Goal: Task Accomplishment & Management: Manage account settings

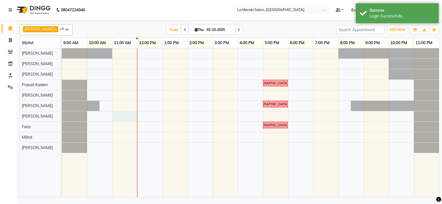
click at [126, 115] on div "[DEMOGRAPHIC_DATA] hair cut [DEMOGRAPHIC_DATA] hair cut [DEMOGRAPHIC_DATA] hair…" at bounding box center [250, 122] width 377 height 149
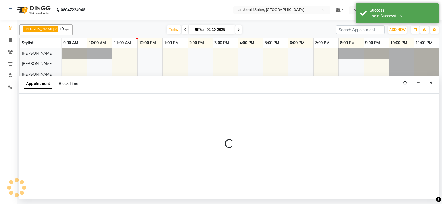
select select "24557"
select select "660"
select select "tentative"
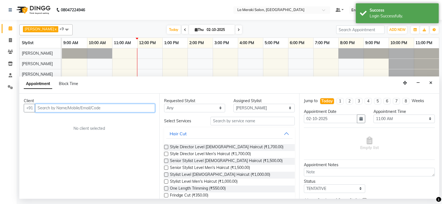
click at [90, 107] on input "text" at bounding box center [95, 108] width 120 height 9
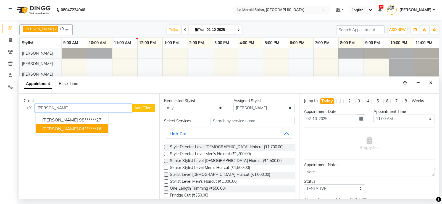
click at [63, 131] on span "[PERSON_NAME]" at bounding box center [60, 129] width 36 height 6
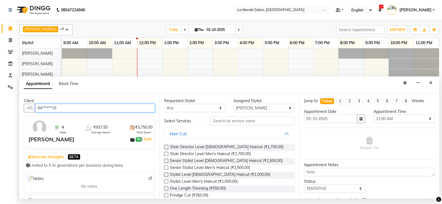
type input "84******16"
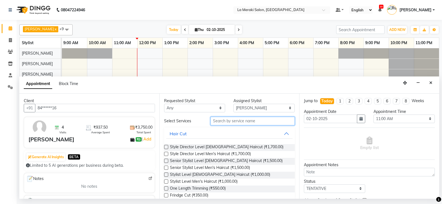
click at [254, 121] on input "text" at bounding box center [253, 121] width 85 height 9
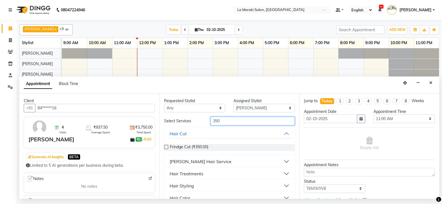
type input "350"
click at [283, 160] on button "[PERSON_NAME] Hair Service" at bounding box center [229, 162] width 127 height 10
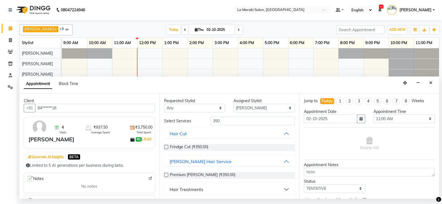
click at [165, 175] on label at bounding box center [166, 175] width 4 height 4
click at [165, 175] on input "checkbox" at bounding box center [166, 176] width 4 height 4
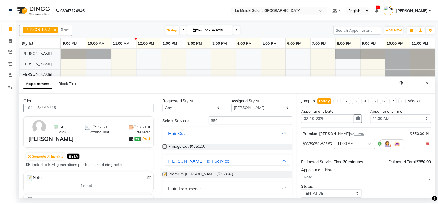
scroll to position [35, 0]
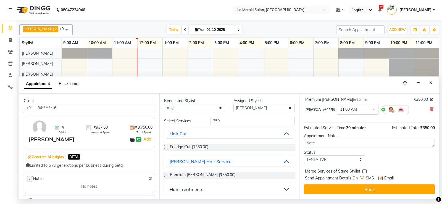
checkbox input "false"
click at [363, 179] on label at bounding box center [362, 178] width 4 height 4
click at [363, 179] on input "checkbox" at bounding box center [362, 179] width 4 height 4
checkbox input "false"
click at [381, 179] on label at bounding box center [381, 178] width 4 height 4
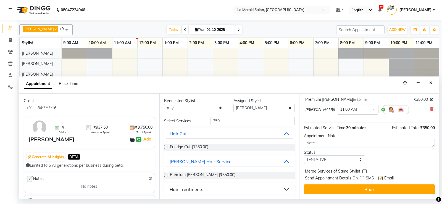
click at [381, 179] on input "checkbox" at bounding box center [381, 179] width 4 height 4
checkbox input "false"
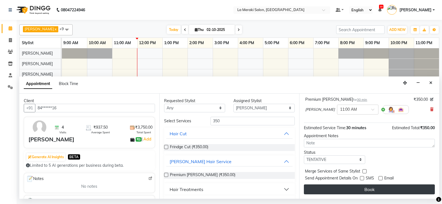
click at [376, 185] on button "Book" at bounding box center [369, 190] width 131 height 10
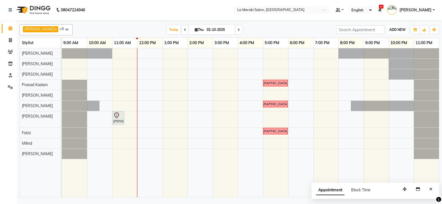
click at [394, 28] on span "ADD NEW" at bounding box center [398, 30] width 16 height 4
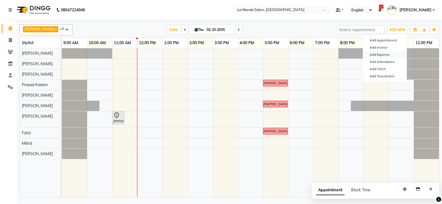
click at [382, 55] on link "Add Expense" at bounding box center [385, 54] width 44 height 7
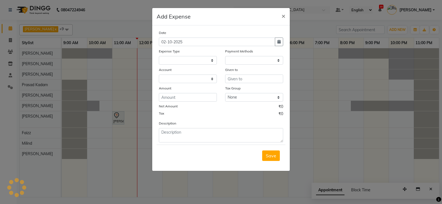
select select
select select "1"
select select "2359"
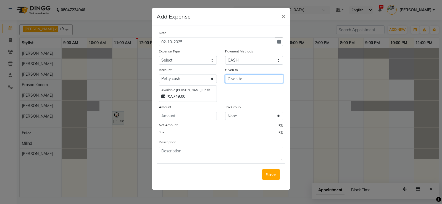
click at [267, 82] on input "text" at bounding box center [254, 79] width 58 height 9
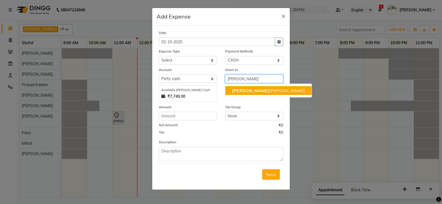
click at [258, 90] on ngb-highlight "[PERSON_NAME]" at bounding box center [268, 91] width 73 height 6
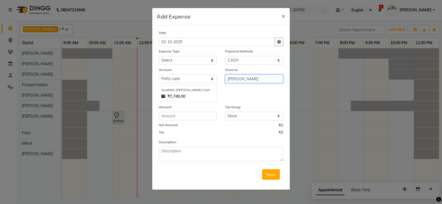
type input "[PERSON_NAME]"
click at [188, 59] on select "Select Advance Salary Bank charges Car maintenance Cash transfer to bank Cash t…" at bounding box center [188, 60] width 58 height 9
select select "11"
click at [159, 56] on select "Select Advance Salary Bank charges Car maintenance Cash transfer to bank Cash t…" at bounding box center [188, 60] width 58 height 9
click at [208, 115] on input "number" at bounding box center [188, 116] width 58 height 9
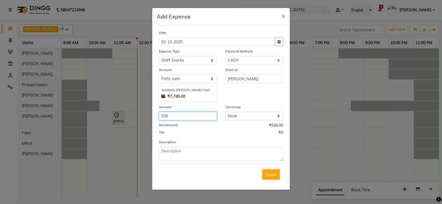
type input "530"
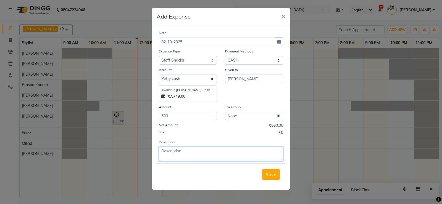
click at [212, 153] on textarea at bounding box center [221, 154] width 124 height 14
type textarea "jalebi gathiya for dassera"
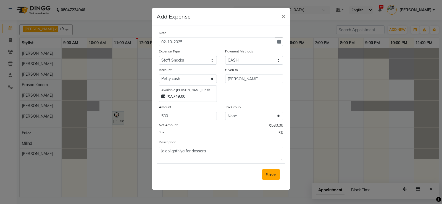
click at [273, 174] on span "Save" at bounding box center [271, 175] width 11 height 6
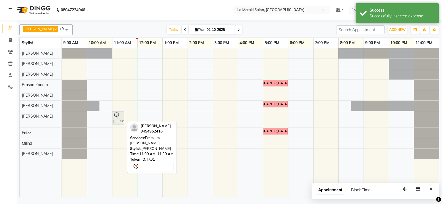
click at [62, 118] on div "[PERSON_NAME], TK01, 11:00 AM-11:30 AM, Premium [PERSON_NAME] [PERSON_NAME], TK…" at bounding box center [62, 119] width 0 height 16
click at [122, 120] on div "[PERSON_NAME], TK01, 11:00 AM-11:30 AM, Premium [PERSON_NAME]" at bounding box center [118, 118] width 11 height 12
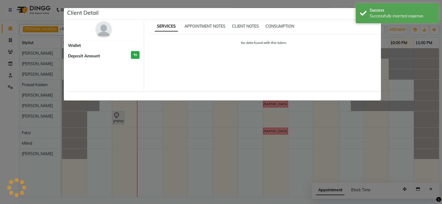
select select "7"
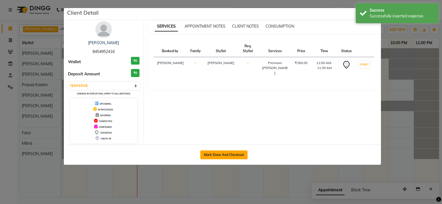
click at [212, 155] on button "Mark Done And Checkout" at bounding box center [223, 155] width 47 height 9
select select "438"
select select "service"
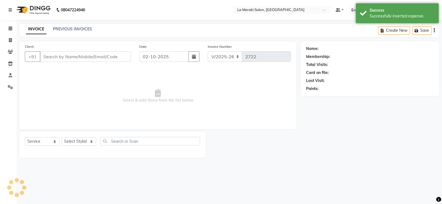
type input "84******16"
select select "24557"
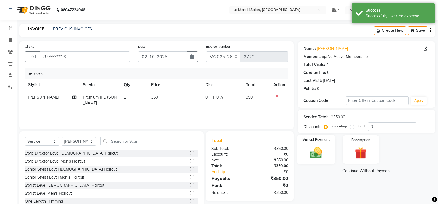
click at [320, 156] on img at bounding box center [316, 153] width 20 height 14
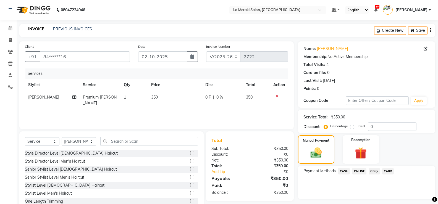
click at [351, 172] on div "ONLINE" at bounding box center [358, 171] width 17 height 7
click at [346, 171] on span "CASH" at bounding box center [344, 171] width 12 height 6
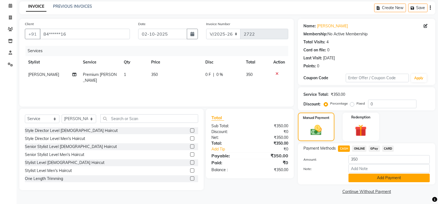
click at [355, 181] on button "Add Payment" at bounding box center [389, 178] width 81 height 9
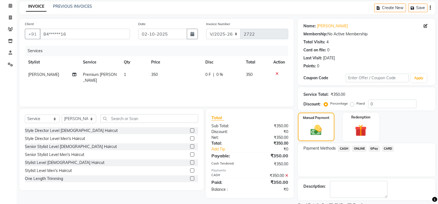
scroll to position [46, 0]
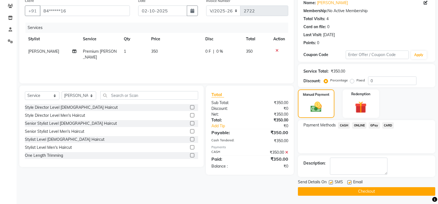
click at [331, 183] on label at bounding box center [331, 183] width 4 height 4
click at [331, 183] on input "checkbox" at bounding box center [331, 183] width 4 height 4
checkbox input "false"
click at [350, 183] on label at bounding box center [350, 183] width 4 height 4
click at [350, 183] on input "checkbox" at bounding box center [350, 183] width 4 height 4
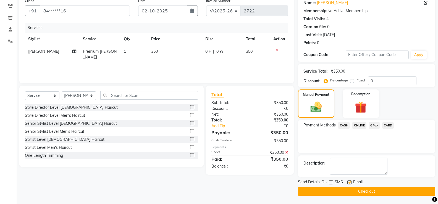
checkbox input "false"
click at [348, 188] on button "Checkout" at bounding box center [366, 191] width 137 height 9
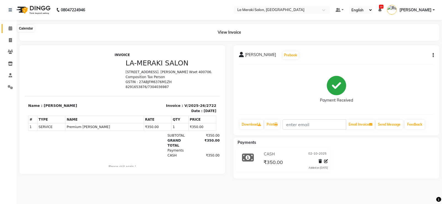
click at [12, 27] on icon at bounding box center [11, 28] width 4 height 4
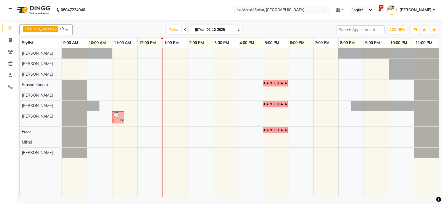
click at [156, 106] on div "[DEMOGRAPHIC_DATA] hair cut [DEMOGRAPHIC_DATA] hair cut [PERSON_NAME], TK01, 11…" at bounding box center [250, 122] width 377 height 149
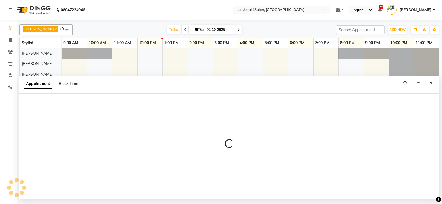
select select "25961"
select select "720"
select select "tentative"
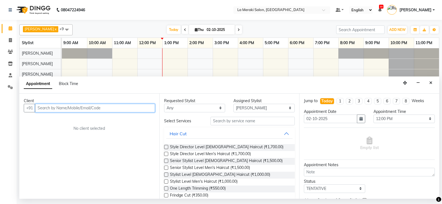
click at [112, 111] on input "text" at bounding box center [95, 108] width 120 height 9
type input "d"
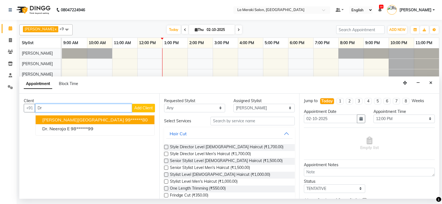
type input "D"
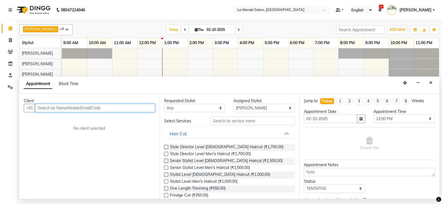
type input "f"
type input "D"
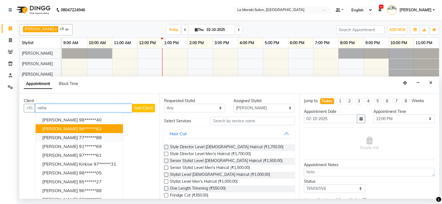
scroll to position [7, 0]
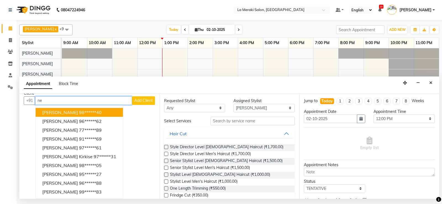
type input "n"
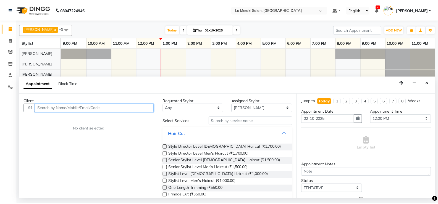
scroll to position [0, 0]
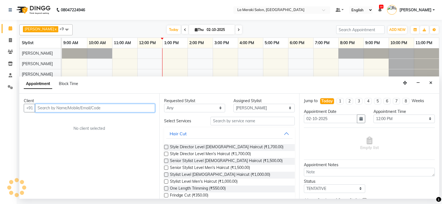
click at [96, 109] on input "text" at bounding box center [95, 108] width 120 height 9
type input "D"
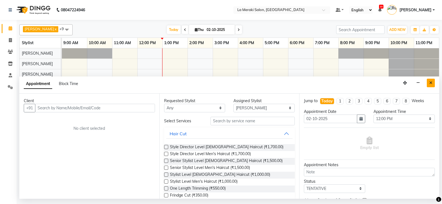
click at [433, 84] on button "Close" at bounding box center [431, 83] width 8 height 9
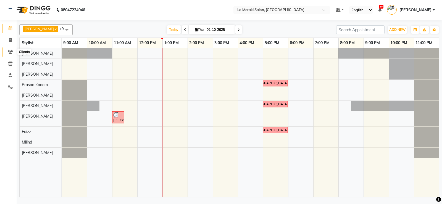
click at [11, 53] on icon at bounding box center [10, 52] width 5 height 4
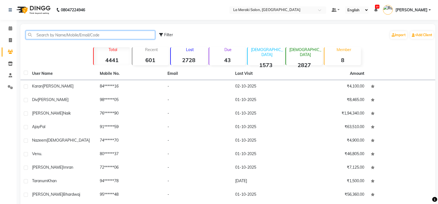
click at [68, 36] on input "text" at bounding box center [90, 35] width 129 height 9
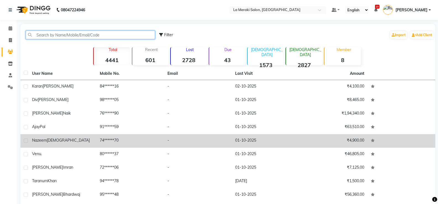
scroll to position [35, 0]
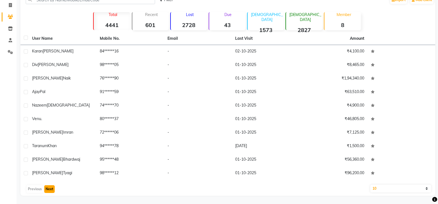
click at [49, 186] on button "Next" at bounding box center [49, 190] width 11 height 8
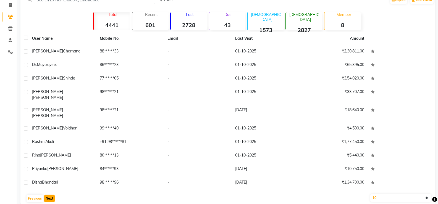
click at [49, 195] on button "Next" at bounding box center [49, 199] width 11 height 8
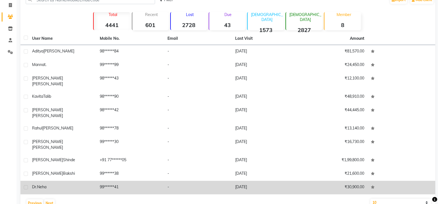
click at [45, 185] on span "Dr.Neha" at bounding box center [39, 187] width 14 height 5
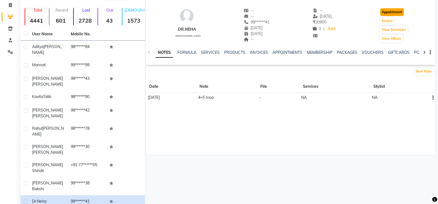
click at [403, 15] on button "Appointment" at bounding box center [392, 12] width 24 height 8
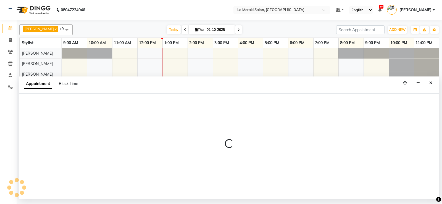
select select "tentative"
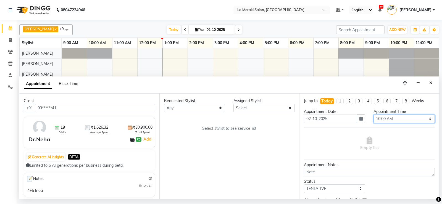
click at [386, 118] on select "Select 10:00 AM 10:05 AM 10:10 AM 10:15 AM 10:20 AM 10:25 AM 10:30 AM 10:35 AM …" at bounding box center [404, 119] width 61 height 9
select select "750"
click at [374, 115] on select "Select 10:00 AM 10:05 AM 10:10 AM 10:15 AM 10:20 AM 10:25 AM 10:30 AM 10:35 AM …" at bounding box center [404, 119] width 61 height 9
drag, startPoint x: 256, startPoint y: 107, endPoint x: 254, endPoint y: 111, distance: 4.5
click at [256, 107] on select "Select [PERSON_NAME] Anus [PERSON_NAME] Faizz [PERSON_NAME] [PERSON_NAME] Kadam…" at bounding box center [264, 108] width 61 height 9
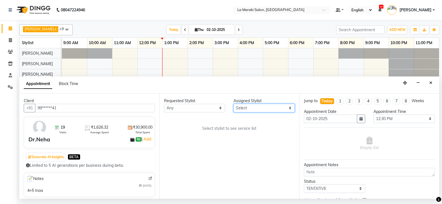
select select "25961"
click at [234, 104] on select "Select [PERSON_NAME] Anus [PERSON_NAME] Faizz [PERSON_NAME] [PERSON_NAME] Kadam…" at bounding box center [264, 108] width 61 height 9
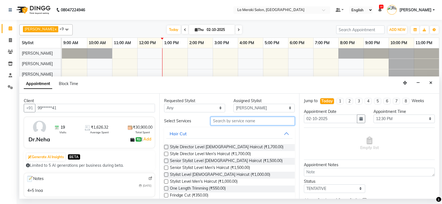
click at [248, 120] on input "text" at bounding box center [253, 121] width 85 height 9
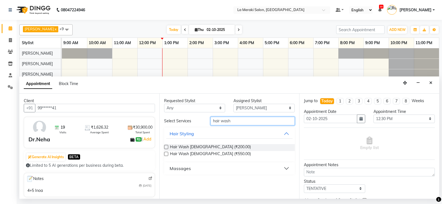
type input "hair wash"
drag, startPoint x: 165, startPoint y: 155, endPoint x: 208, endPoint y: 144, distance: 43.6
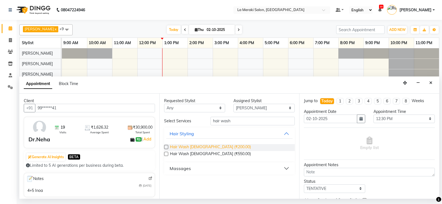
click at [166, 155] on label at bounding box center [166, 154] width 4 height 4
click at [166, 155] on input "checkbox" at bounding box center [166, 155] width 4 height 4
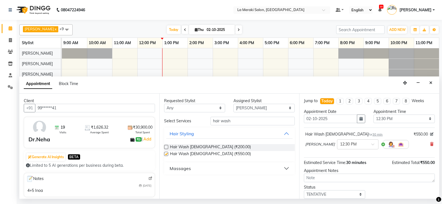
checkbox input "false"
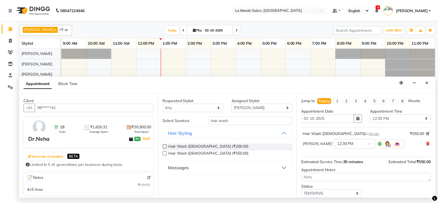
scroll to position [35, 0]
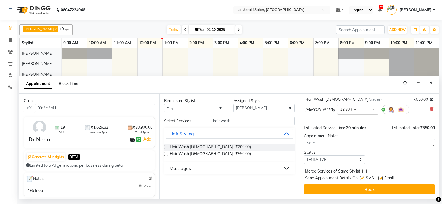
click at [363, 179] on label at bounding box center [362, 178] width 4 height 4
click at [363, 179] on input "checkbox" at bounding box center [362, 179] width 4 height 4
checkbox input "false"
click at [382, 179] on label at bounding box center [381, 178] width 4 height 4
click at [382, 179] on input "checkbox" at bounding box center [381, 179] width 4 height 4
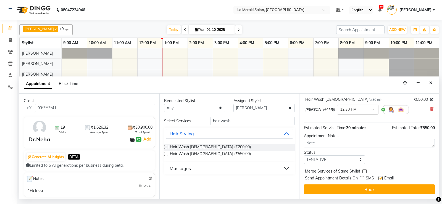
checkbox input "false"
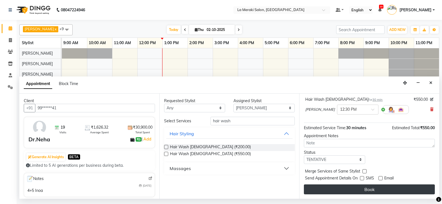
click at [366, 189] on button "Book" at bounding box center [369, 190] width 131 height 10
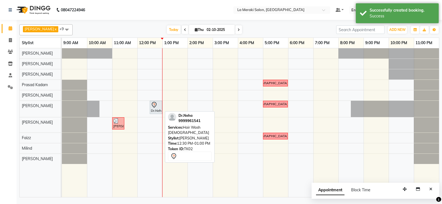
click at [156, 108] on icon at bounding box center [154, 105] width 7 height 7
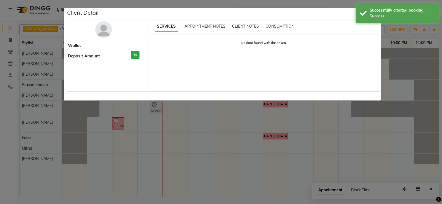
select select "7"
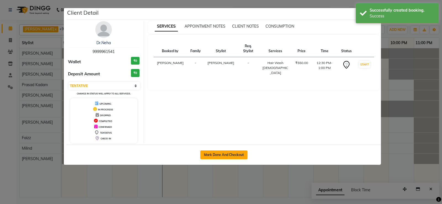
click at [241, 157] on button "Mark Done And Checkout" at bounding box center [223, 155] width 47 height 9
select select "438"
select select "service"
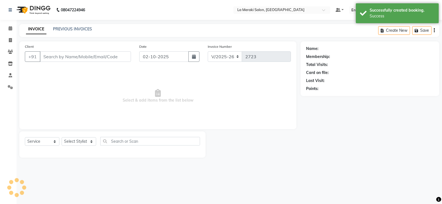
type input "99******41"
select select "25961"
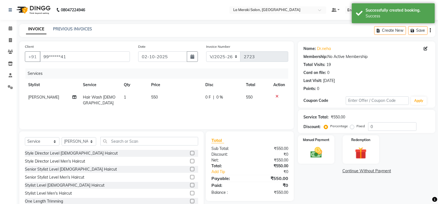
click at [165, 93] on td "550" at bounding box center [175, 100] width 54 height 18
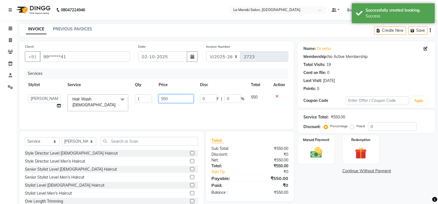
drag, startPoint x: 171, startPoint y: 98, endPoint x: 125, endPoint y: 102, distance: 46.1
click at [127, 102] on tr "[PERSON_NAME] Anus [PERSON_NAME] Faizz [PERSON_NAME] [PERSON_NAME] Kadam [PERSO…" at bounding box center [157, 103] width 264 height 24
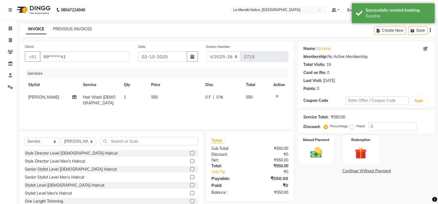
click at [183, 106] on div "Services Stylist Service Qty Price Disc Total Action [PERSON_NAME] Hair Wash [D…" at bounding box center [157, 96] width 264 height 55
click at [202, 98] on td "0 F | 0 %" at bounding box center [222, 100] width 41 height 18
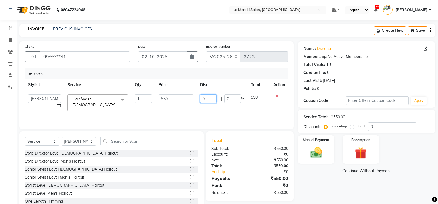
drag, startPoint x: 212, startPoint y: 97, endPoint x: 177, endPoint y: 101, distance: 34.9
click at [177, 101] on tr "[PERSON_NAME] Anus [PERSON_NAME] Faizz [PERSON_NAME] [PERSON_NAME] Kadam [PERSO…" at bounding box center [157, 103] width 264 height 24
type input "150"
click at [177, 107] on div "Services Stylist Service Qty Price Disc Total Action [PERSON_NAME] Anus [PERSON…" at bounding box center [157, 96] width 264 height 55
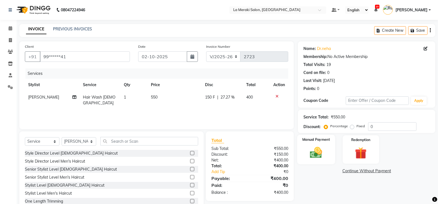
click at [319, 156] on img at bounding box center [316, 153] width 20 height 14
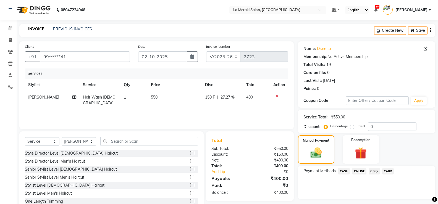
click at [386, 171] on span "CARD" at bounding box center [388, 171] width 12 height 6
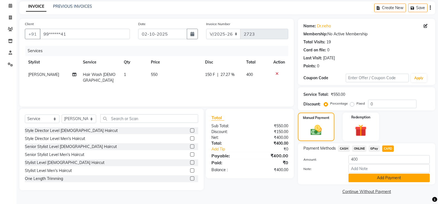
click at [382, 176] on button "Add Payment" at bounding box center [389, 178] width 81 height 9
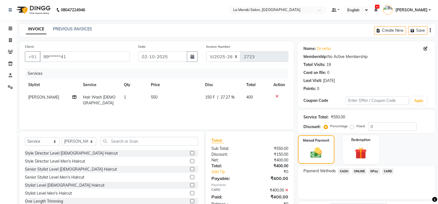
scroll to position [46, 0]
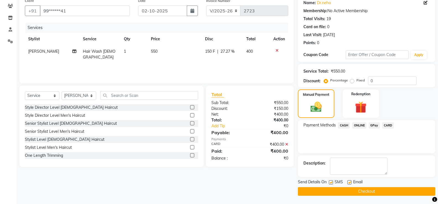
click at [332, 181] on label at bounding box center [331, 183] width 4 height 4
click at [332, 181] on input "checkbox" at bounding box center [331, 183] width 4 height 4
checkbox input "false"
click at [348, 183] on label at bounding box center [350, 183] width 4 height 4
click at [348, 183] on input "checkbox" at bounding box center [350, 183] width 4 height 4
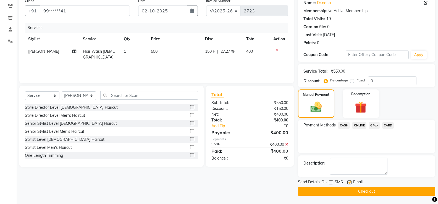
checkbox input "false"
click at [339, 191] on button "Checkout" at bounding box center [366, 191] width 137 height 9
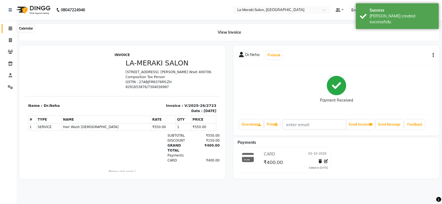
click at [11, 28] on icon at bounding box center [11, 28] width 4 height 4
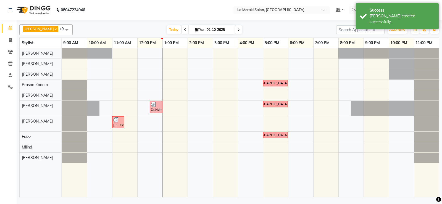
click at [151, 92] on div "[DEMOGRAPHIC_DATA] hair cut Dr.Neha, TK02, 12:30 PM-01:00 PM, Hair Wash [DEMOGR…" at bounding box center [250, 122] width 377 height 149
select select "24520"
select select "720"
select select "tentative"
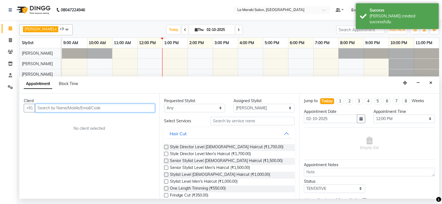
click at [111, 110] on input "text" at bounding box center [95, 108] width 120 height 9
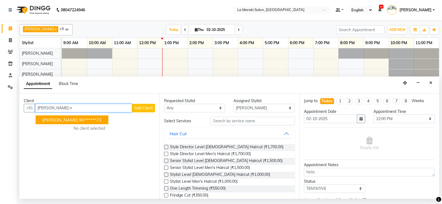
click at [66, 122] on span "[PERSON_NAME]" at bounding box center [60, 120] width 36 height 6
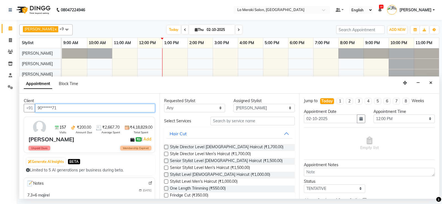
type input "90******71"
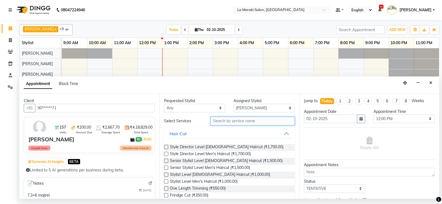
click at [237, 120] on input "text" at bounding box center [253, 121] width 85 height 9
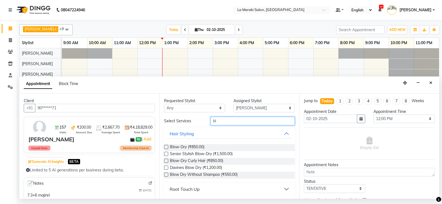
type input "b"
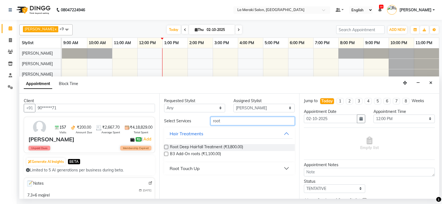
type input "root"
click at [288, 169] on button "Root Touch Up" at bounding box center [229, 169] width 127 height 10
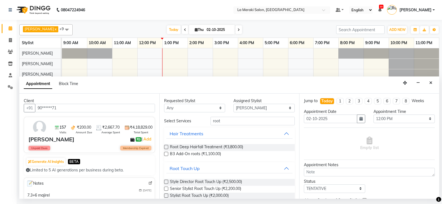
click at [166, 196] on label at bounding box center [166, 196] width 4 height 4
click at [166, 196] on input "checkbox" at bounding box center [166, 197] width 4 height 4
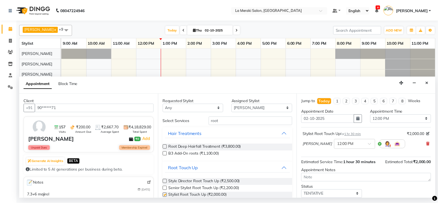
scroll to position [35, 0]
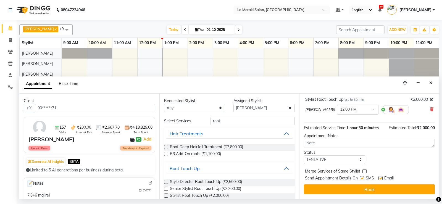
checkbox input "false"
drag, startPoint x: 363, startPoint y: 178, endPoint x: 375, endPoint y: 177, distance: 12.5
click at [363, 178] on label at bounding box center [362, 178] width 4 height 4
click at [363, 178] on input "checkbox" at bounding box center [362, 179] width 4 height 4
checkbox input "false"
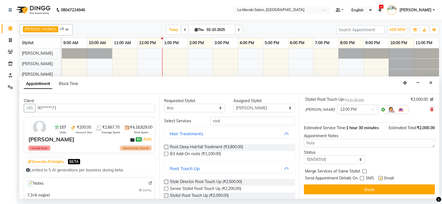
click at [380, 179] on label at bounding box center [381, 178] width 4 height 4
click at [380, 179] on input "checkbox" at bounding box center [381, 179] width 4 height 4
checkbox input "false"
click at [373, 189] on button "Book" at bounding box center [369, 190] width 131 height 10
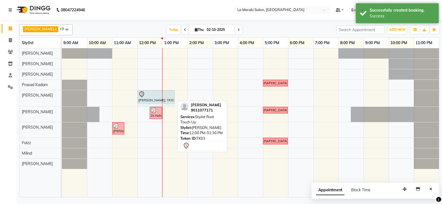
drag, startPoint x: 175, startPoint y: 97, endPoint x: 169, endPoint y: 99, distance: 6.9
click at [62, 99] on div "[PERSON_NAME], TK03, 12:00 PM-01:30 PM, Stylist Root Touch Up [PERSON_NAME], TK…" at bounding box center [62, 98] width 0 height 16
drag, startPoint x: 174, startPoint y: 97, endPoint x: 163, endPoint y: 96, distance: 10.5
click at [62, 96] on div "[PERSON_NAME], TK03, 12:00 PM-01:30 PM, Stylist Root Touch Up [PERSON_NAME], TK…" at bounding box center [62, 98] width 0 height 16
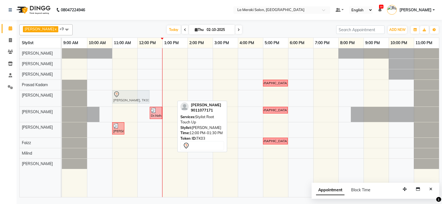
drag, startPoint x: 153, startPoint y: 98, endPoint x: 137, endPoint y: 99, distance: 16.0
click at [62, 99] on div "[PERSON_NAME], TK03, 12:00 PM-01:30 PM, Stylist Root Touch Up [PERSON_NAME], TK…" at bounding box center [62, 98] width 0 height 16
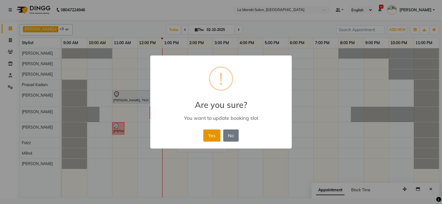
click at [207, 134] on button "Yes" at bounding box center [212, 136] width 17 height 12
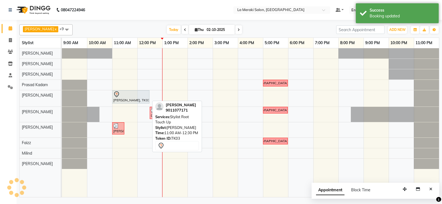
click at [134, 99] on div "[PERSON_NAME], TK03, 11:00 AM-12:30 PM, Stylist Root Touch Up" at bounding box center [131, 97] width 36 height 12
select select "7"
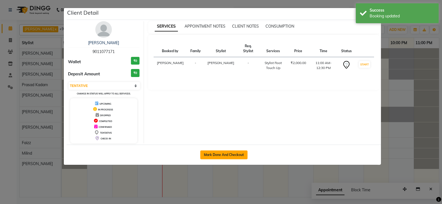
click at [219, 152] on button "Mark Done And Checkout" at bounding box center [223, 155] width 47 height 9
select select "438"
select select "service"
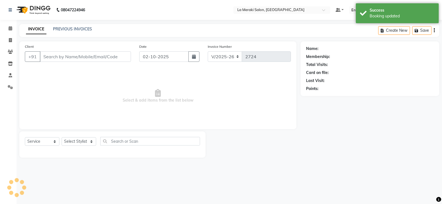
type input "90******71"
select select "24520"
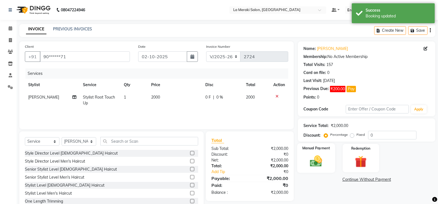
click at [311, 164] on img at bounding box center [316, 161] width 20 height 14
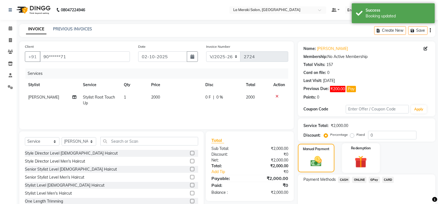
scroll to position [23, 0]
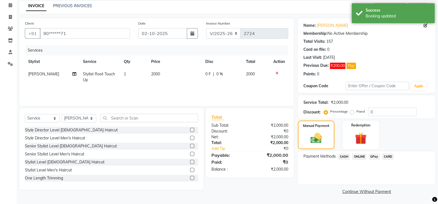
click at [191, 78] on td "2000" at bounding box center [175, 77] width 54 height 18
select select "24520"
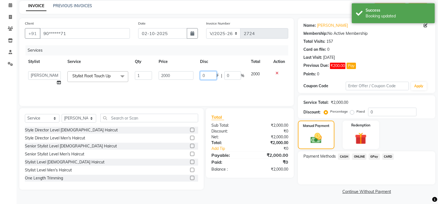
drag, startPoint x: 212, startPoint y: 74, endPoint x: 170, endPoint y: 75, distance: 42.1
click at [170, 75] on tr "[PERSON_NAME] Anus [PERSON_NAME] Faizz [PERSON_NAME] [PERSON_NAME] Kadam [PERSO…" at bounding box center [157, 78] width 264 height 21
type input "200"
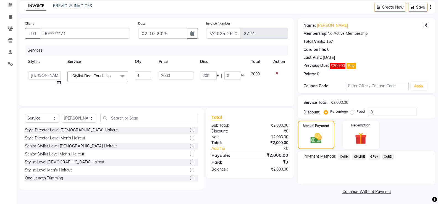
click at [170, 94] on div "Services Stylist Service Qty Price Disc Total Action [PERSON_NAME] Anus [PERSON…" at bounding box center [157, 72] width 264 height 55
click at [389, 158] on span "CARD" at bounding box center [388, 157] width 12 height 6
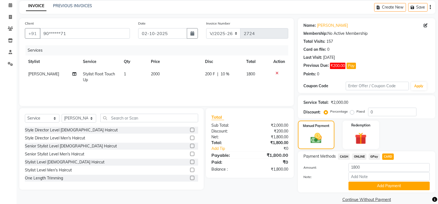
scroll to position [31, 0]
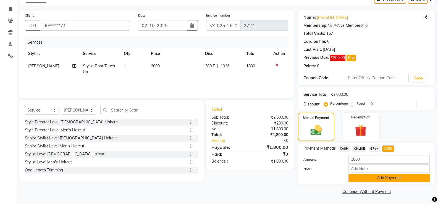
click at [372, 176] on button "Add Payment" at bounding box center [389, 178] width 81 height 9
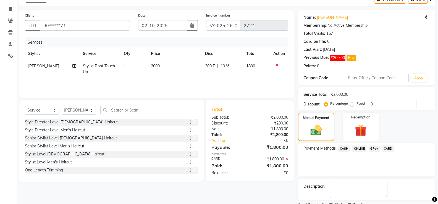
scroll to position [54, 0]
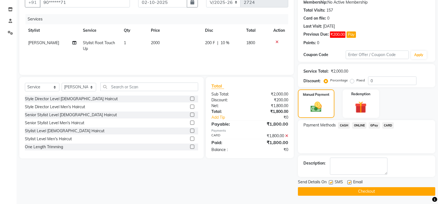
click at [330, 182] on label at bounding box center [331, 183] width 4 height 4
click at [330, 182] on input "checkbox" at bounding box center [331, 183] width 4 height 4
checkbox input "false"
drag, startPoint x: 351, startPoint y: 183, endPoint x: 340, endPoint y: 190, distance: 13.0
click at [350, 183] on label at bounding box center [350, 183] width 4 height 4
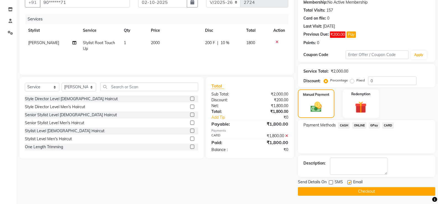
click at [350, 183] on input "checkbox" at bounding box center [350, 183] width 4 height 4
checkbox input "false"
click at [337, 192] on button "Checkout" at bounding box center [366, 191] width 137 height 9
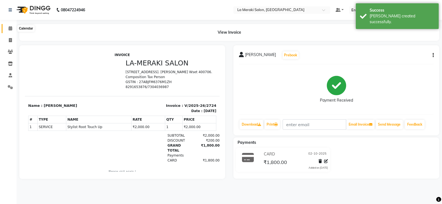
click at [12, 29] on icon at bounding box center [11, 28] width 4 height 4
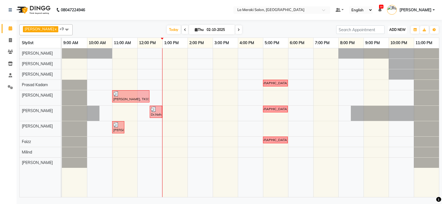
click at [402, 31] on span "ADD NEW" at bounding box center [398, 30] width 16 height 4
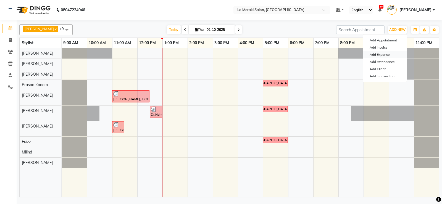
click at [384, 56] on link "Add Expense" at bounding box center [385, 54] width 44 height 7
select select "1"
select select "2359"
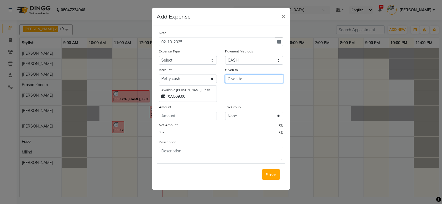
click at [245, 80] on input "text" at bounding box center [254, 79] width 58 height 9
type input "flower [PERSON_NAME] for Dashara"
click at [207, 117] on input "number" at bounding box center [188, 116] width 58 height 9
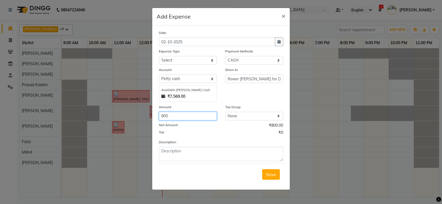
type input "800"
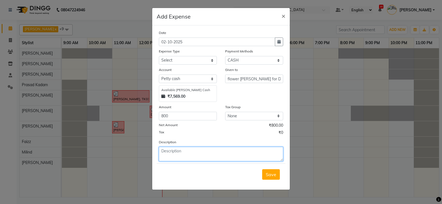
click at [202, 153] on textarea at bounding box center [221, 154] width 124 height 14
type textarea "t"
type textarea "[PERSON_NAME]"
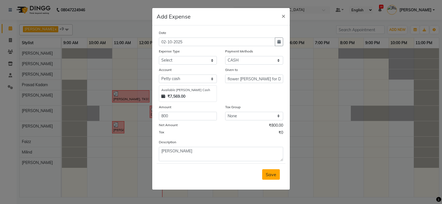
click at [273, 176] on span "Save" at bounding box center [271, 175] width 11 height 6
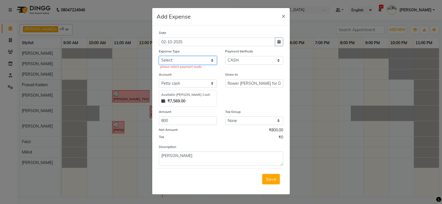
click at [198, 61] on select "Select Advance Salary Bank charges Car maintenance Cash transfer to bank Cash t…" at bounding box center [188, 60] width 58 height 9
select select "26"
click at [159, 56] on select "Select Advance Salary Bank charges Car maintenance Cash transfer to bank Cash t…" at bounding box center [188, 60] width 58 height 9
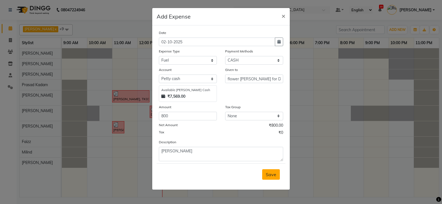
click at [272, 176] on span "Save" at bounding box center [271, 175] width 11 height 6
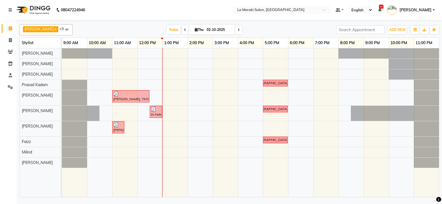
click at [154, 98] on div "[DEMOGRAPHIC_DATA] hair cut [PERSON_NAME], TK03, 11:00 AM-12:30 PM, Stylist Roo…" at bounding box center [250, 122] width 377 height 149
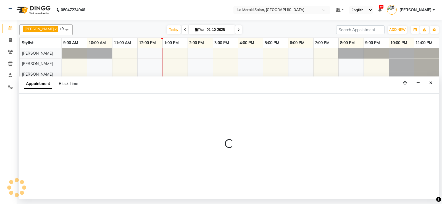
select select "24520"
select select "720"
select select "tentative"
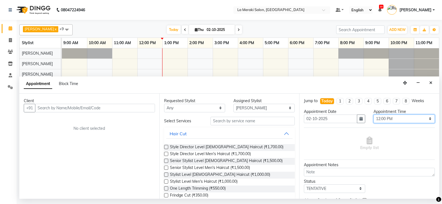
click at [411, 116] on select "Select 10:00 AM 10:05 AM 10:10 AM 10:15 AM 10:20 AM 10:25 AM 10:30 AM 10:35 AM …" at bounding box center [404, 119] width 61 height 9
click at [433, 83] on button "Close" at bounding box center [431, 83] width 8 height 9
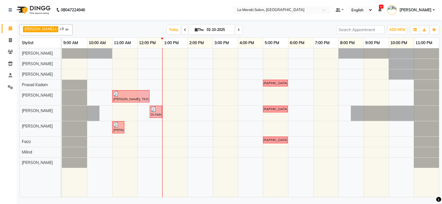
click at [160, 98] on div "[DEMOGRAPHIC_DATA] hair cut [PERSON_NAME], TK03, 11:00 AM-12:30 PM, Stylist Roo…" at bounding box center [250, 122] width 377 height 149
select select "24520"
select select "tentative"
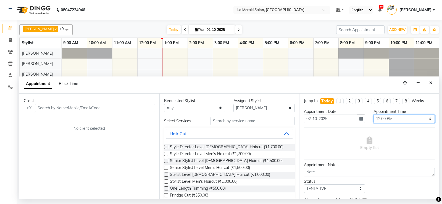
click at [397, 120] on select "Select 10:00 AM 10:05 AM 10:10 AM 10:15 AM 10:20 AM 10:25 AM 10:30 AM 10:35 AM …" at bounding box center [404, 119] width 61 height 9
select select "750"
click at [374, 115] on select "Select 10:00 AM 10:05 AM 10:10 AM 10:15 AM 10:20 AM 10:25 AM 10:30 AM 10:35 AM …" at bounding box center [404, 119] width 61 height 9
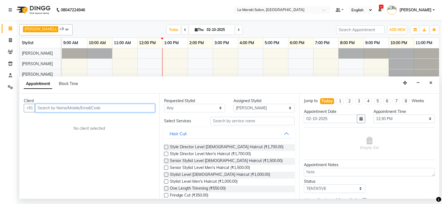
click at [126, 110] on input "text" at bounding box center [95, 108] width 120 height 9
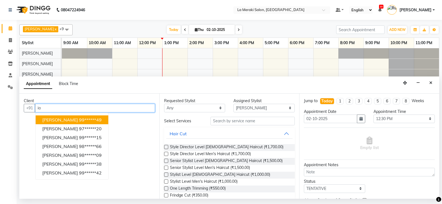
type input "i"
click at [79, 119] on ngb-highlight "81******08" at bounding box center [90, 120] width 23 height 6
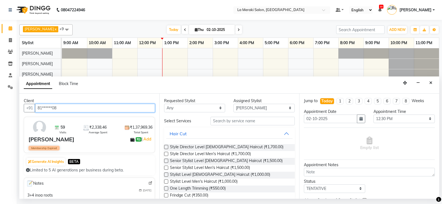
type input "81******08"
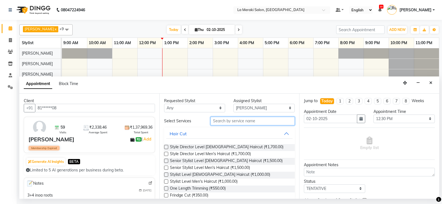
click at [259, 122] on input "text" at bounding box center [253, 121] width 85 height 9
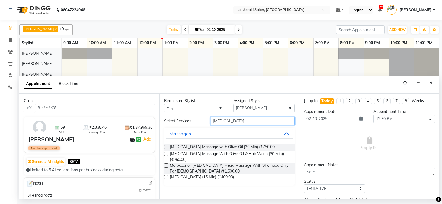
type input "[MEDICAL_DATA]"
click at [166, 147] on label at bounding box center [166, 147] width 4 height 4
click at [166, 147] on input "checkbox" at bounding box center [166, 148] width 4 height 4
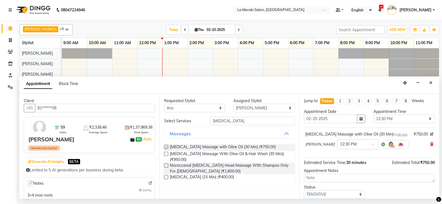
checkbox input "false"
click at [262, 123] on input "[MEDICAL_DATA]" at bounding box center [253, 121] width 85 height 9
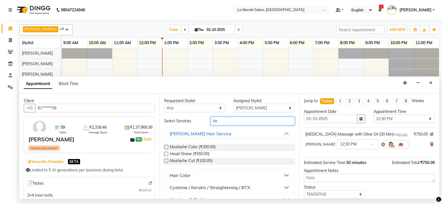
type input "h"
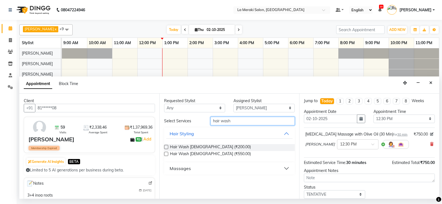
type input "hair wash"
click at [166, 155] on label at bounding box center [166, 154] width 4 height 4
click at [166, 155] on input "checkbox" at bounding box center [166, 155] width 4 height 4
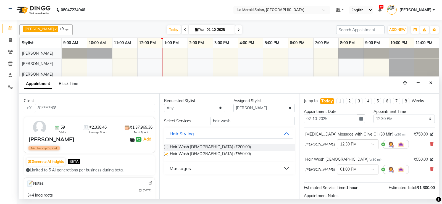
checkbox input "false"
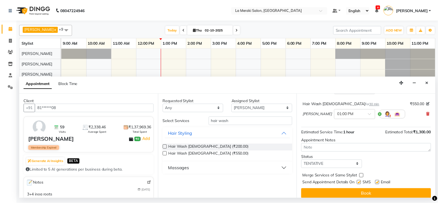
scroll to position [60, 0]
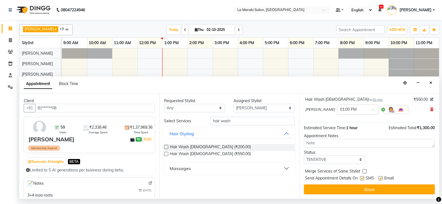
click at [363, 179] on label at bounding box center [362, 178] width 4 height 4
click at [363, 179] on input "checkbox" at bounding box center [362, 179] width 4 height 4
checkbox input "false"
click at [381, 178] on label at bounding box center [381, 178] width 4 height 4
click at [381, 178] on input "checkbox" at bounding box center [381, 179] width 4 height 4
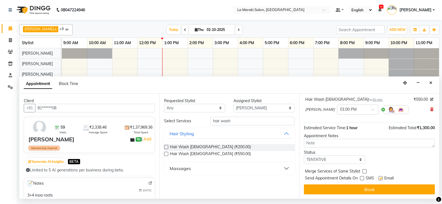
checkbox input "false"
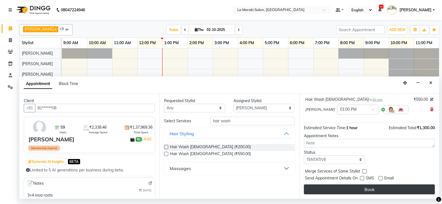
click at [372, 188] on button "Book" at bounding box center [369, 190] width 131 height 10
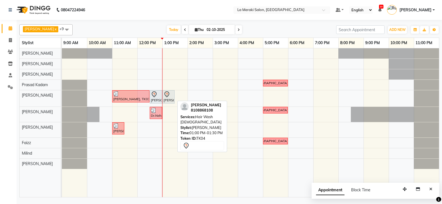
click at [169, 99] on div "[PERSON_NAME], TK04, 01:00 PM-01:30 PM, Hair Wash [DEMOGRAPHIC_DATA]" at bounding box center [168, 97] width 11 height 12
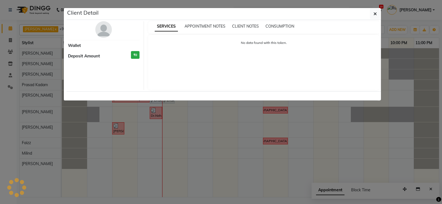
select select "7"
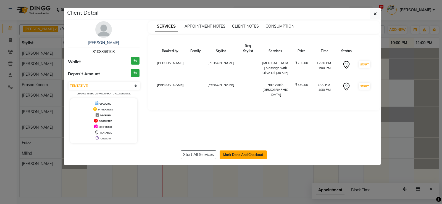
click at [252, 157] on button "Mark Done And Checkout" at bounding box center [243, 155] width 47 height 9
select select "service"
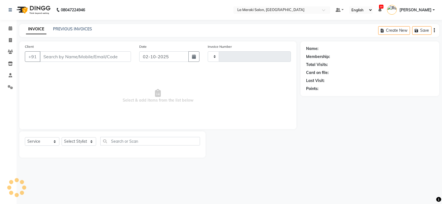
type input "2725"
select select "438"
type input "81******08"
select select "24520"
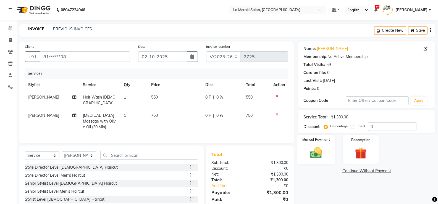
click at [317, 156] on img at bounding box center [316, 153] width 20 height 14
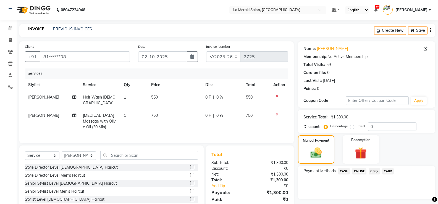
scroll to position [28, 0]
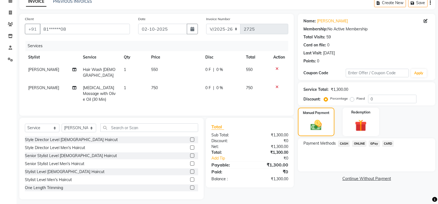
click at [390, 143] on span "CARD" at bounding box center [388, 144] width 12 height 6
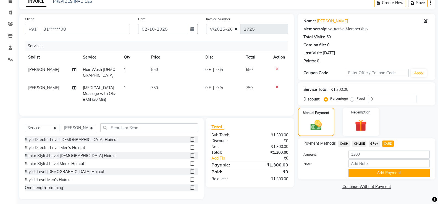
scroll to position [30, 0]
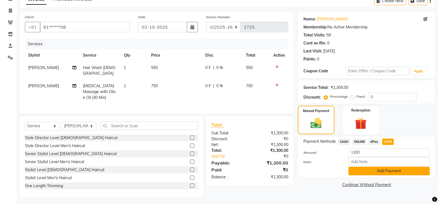
click at [379, 171] on button "Add Payment" at bounding box center [389, 171] width 81 height 9
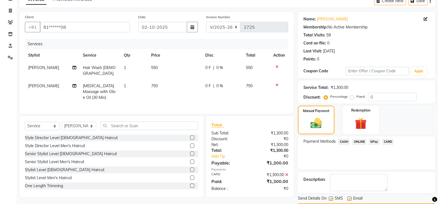
scroll to position [46, 0]
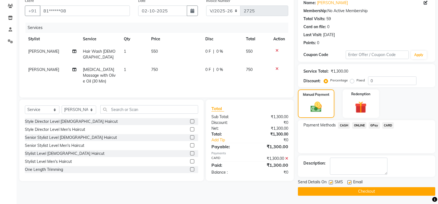
click at [330, 183] on label at bounding box center [331, 183] width 4 height 4
click at [330, 183] on input "checkbox" at bounding box center [331, 183] width 4 height 4
checkbox input "false"
click at [348, 182] on label at bounding box center [350, 183] width 4 height 4
click at [348, 182] on input "checkbox" at bounding box center [350, 183] width 4 height 4
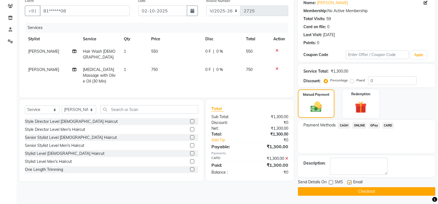
checkbox input "false"
click at [366, 190] on button "Checkout" at bounding box center [366, 191] width 137 height 9
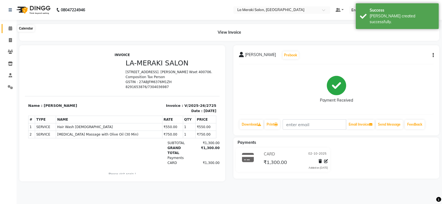
click at [8, 26] on span at bounding box center [11, 28] width 10 height 6
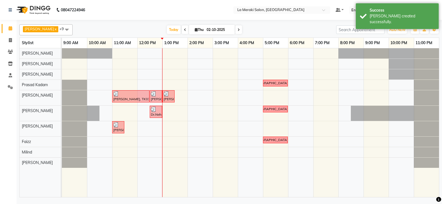
click at [147, 55] on div "[DEMOGRAPHIC_DATA] hair cut [PERSON_NAME], TK03, 11:00 AM-12:30 PM, Stylist Roo…" at bounding box center [250, 122] width 377 height 149
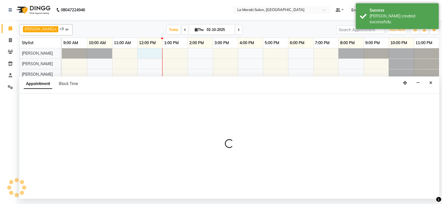
select select "5904"
select select "720"
select select "tentative"
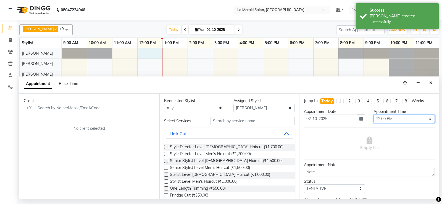
click at [387, 119] on select "Select 10:00 AM 10:05 AM 10:10 AM 10:15 AM 10:20 AM 10:25 AM 10:30 AM 10:35 AM …" at bounding box center [404, 119] width 61 height 9
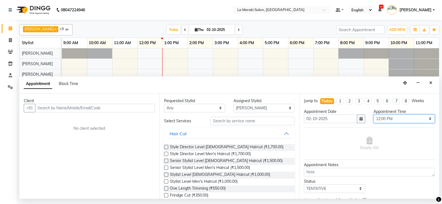
select select "750"
click at [374, 115] on select "Select 10:00 AM 10:05 AM 10:10 AM 10:15 AM 10:20 AM 10:25 AM 10:30 AM 10:35 AM …" at bounding box center [404, 119] width 61 height 9
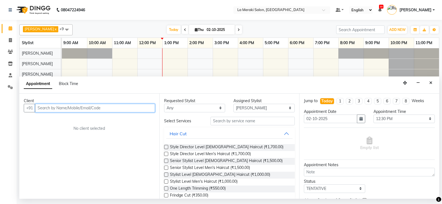
click at [139, 107] on input "text" at bounding box center [95, 108] width 120 height 9
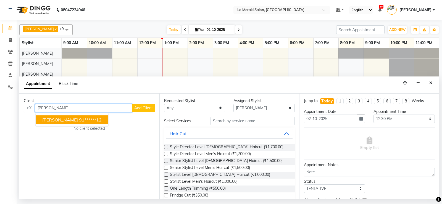
click at [85, 122] on ngb-highlight "91******12" at bounding box center [90, 120] width 23 height 6
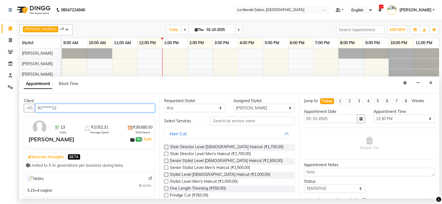
type input "91******12"
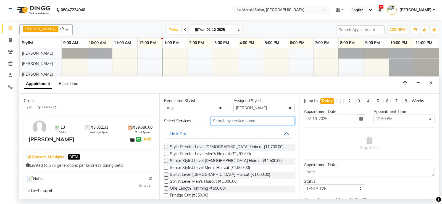
click at [257, 121] on input "text" at bounding box center [253, 121] width 85 height 9
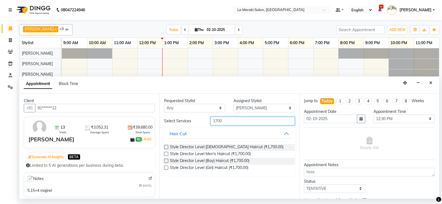
type input "1700"
click at [166, 154] on label at bounding box center [166, 154] width 4 height 4
click at [166, 154] on input "checkbox" at bounding box center [166, 155] width 4 height 4
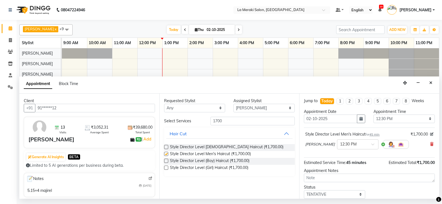
checkbox input "false"
click at [252, 118] on input "1700" at bounding box center [253, 121] width 85 height 9
type input "1"
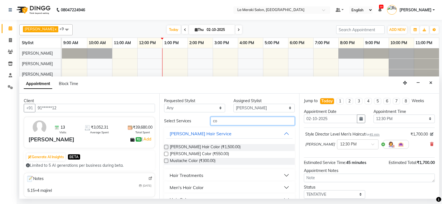
type input "c"
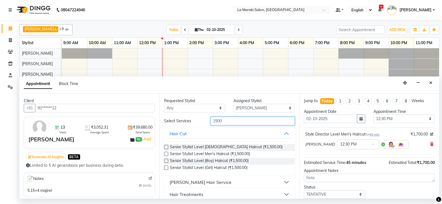
scroll to position [28, 0]
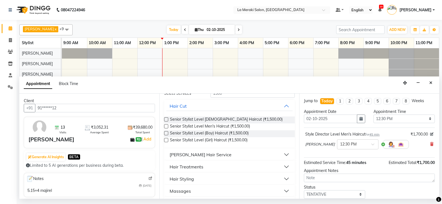
click at [281, 178] on button "Hair Styling" at bounding box center [229, 179] width 127 height 10
click at [284, 166] on button "Hair Treatments" at bounding box center [229, 167] width 127 height 10
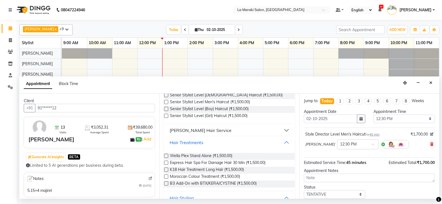
scroll to position [0, 0]
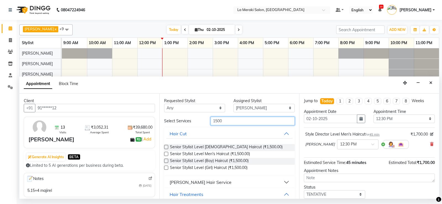
click at [231, 122] on input "1500" at bounding box center [253, 121] width 85 height 9
type input "1"
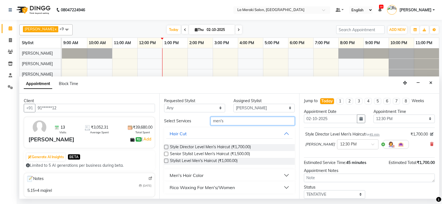
type input "men's"
click at [288, 176] on button "Men's Hair Color" at bounding box center [229, 176] width 127 height 10
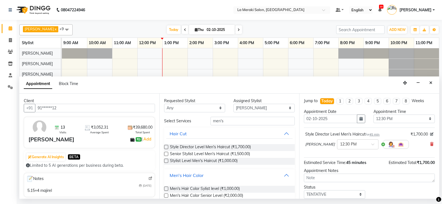
scroll to position [28, 0]
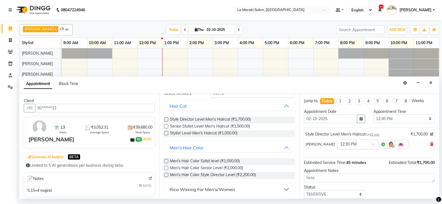
click at [165, 161] on label at bounding box center [166, 161] width 4 height 4
click at [165, 161] on input "checkbox" at bounding box center [166, 162] width 4 height 4
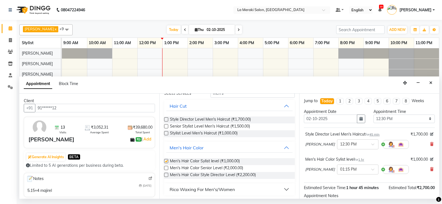
checkbox input "false"
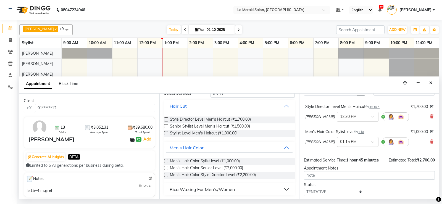
scroll to position [60, 0]
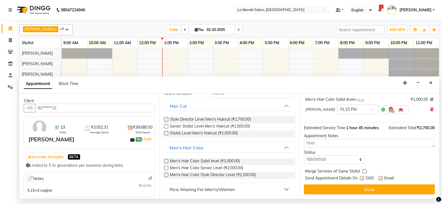
drag, startPoint x: 362, startPoint y: 178, endPoint x: 383, endPoint y: 179, distance: 21.3
click at [362, 178] on label at bounding box center [362, 178] width 4 height 4
click at [362, 178] on input "checkbox" at bounding box center [362, 179] width 4 height 4
checkbox input "false"
click at [382, 177] on label at bounding box center [381, 178] width 4 height 4
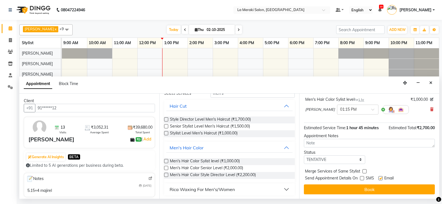
click at [382, 177] on input "checkbox" at bounding box center [381, 179] width 4 height 4
checkbox input "false"
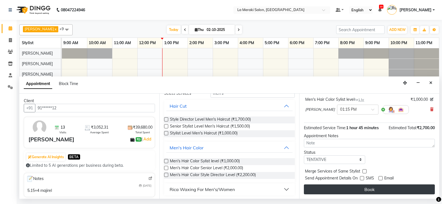
click at [367, 188] on button "Book" at bounding box center [369, 190] width 131 height 10
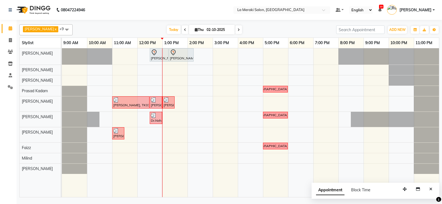
click at [387, 10] on ul "Default Panel My Panel English ENGLISH Español العربية मराठी हिंदी ગુજરાતી தமிழ…" at bounding box center [385, 10] width 105 height 9
click at [382, 10] on icon at bounding box center [380, 10] width 3 height 4
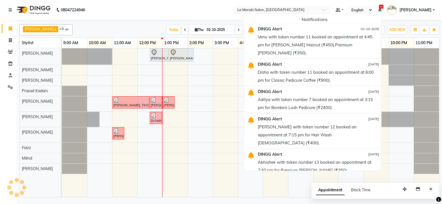
click at [382, 10] on icon at bounding box center [380, 10] width 3 height 4
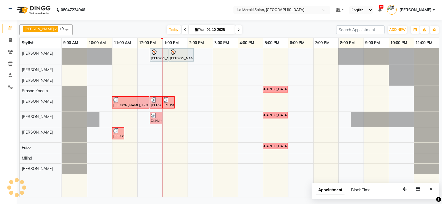
click at [382, 10] on icon at bounding box center [380, 10] width 3 height 4
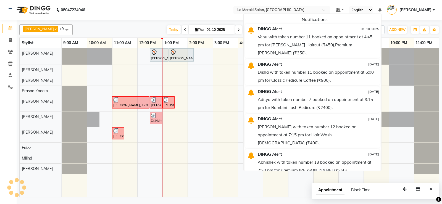
click at [382, 10] on icon at bounding box center [380, 10] width 3 height 4
